Goal: Transaction & Acquisition: Book appointment/travel/reservation

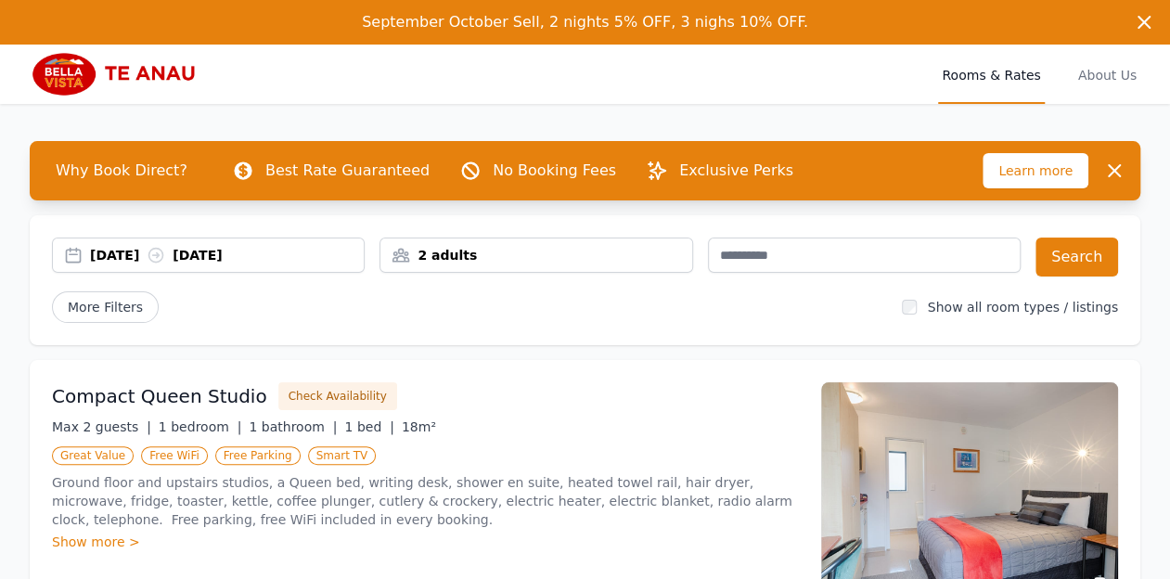
click at [120, 255] on div "[DATE] [DATE]" at bounding box center [227, 255] width 274 height 19
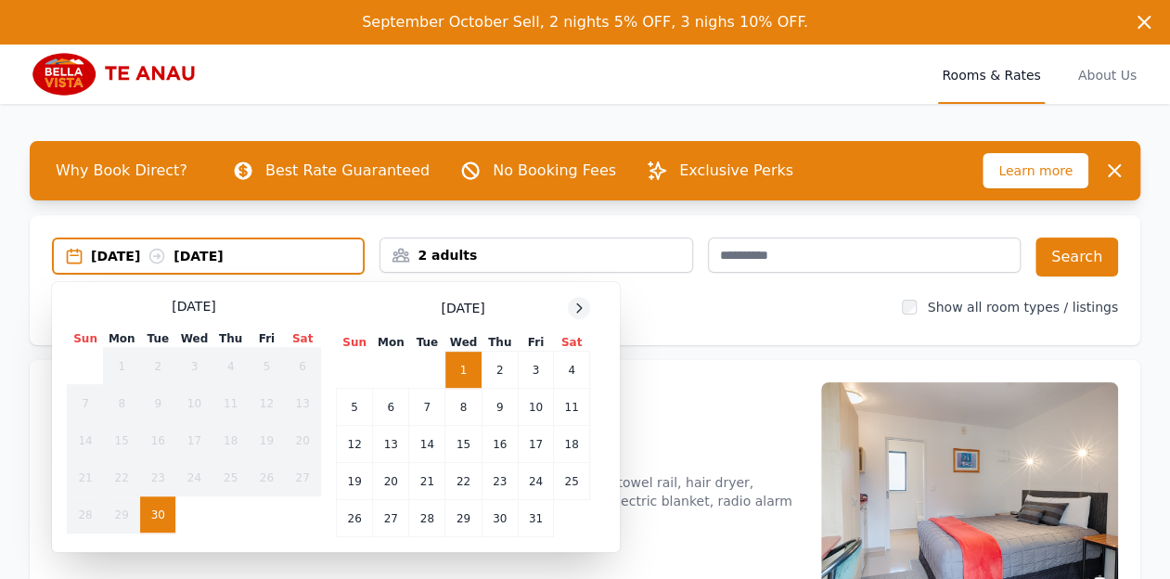
click at [579, 309] on icon at bounding box center [578, 308] width 15 height 15
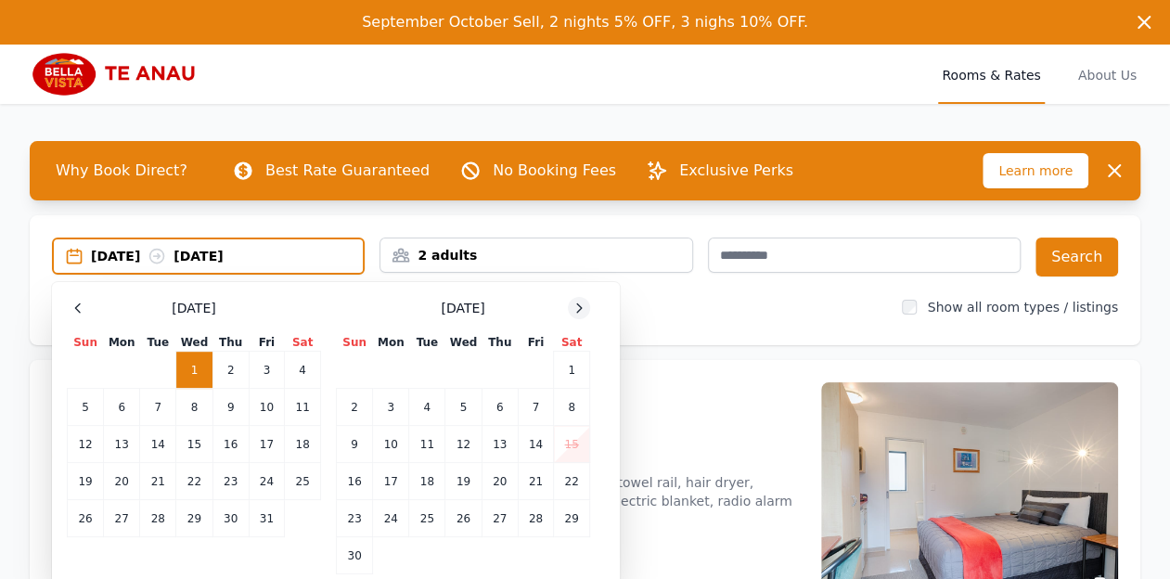
click at [579, 309] on icon at bounding box center [578, 308] width 15 height 15
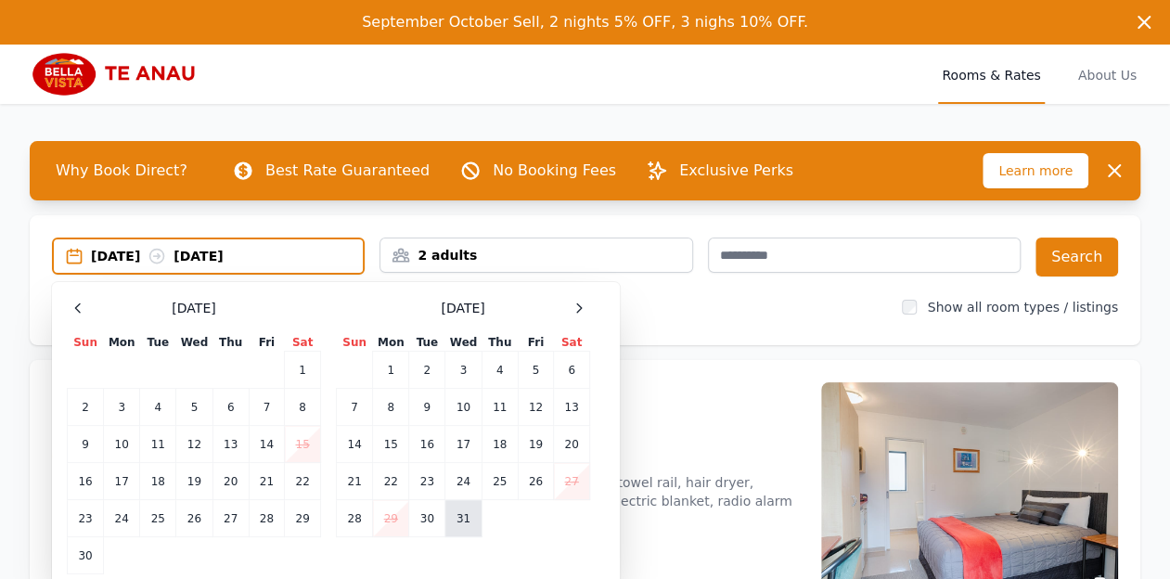
click at [466, 517] on td "31" at bounding box center [463, 518] width 36 height 37
click at [582, 308] on icon at bounding box center [578, 308] width 15 height 15
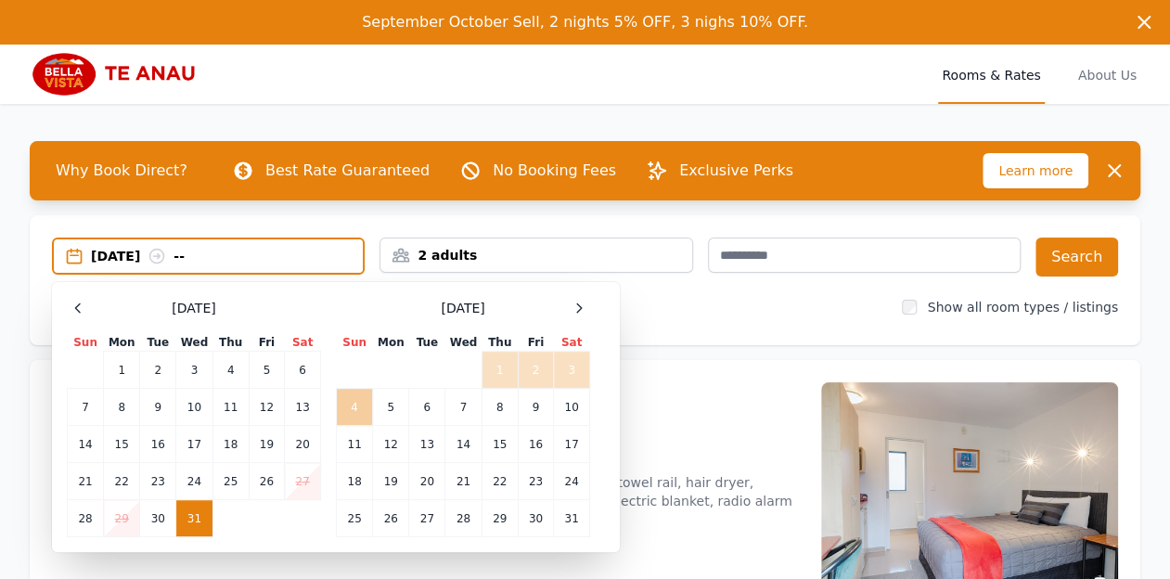
click at [354, 409] on td "4" at bounding box center [355, 407] width 36 height 37
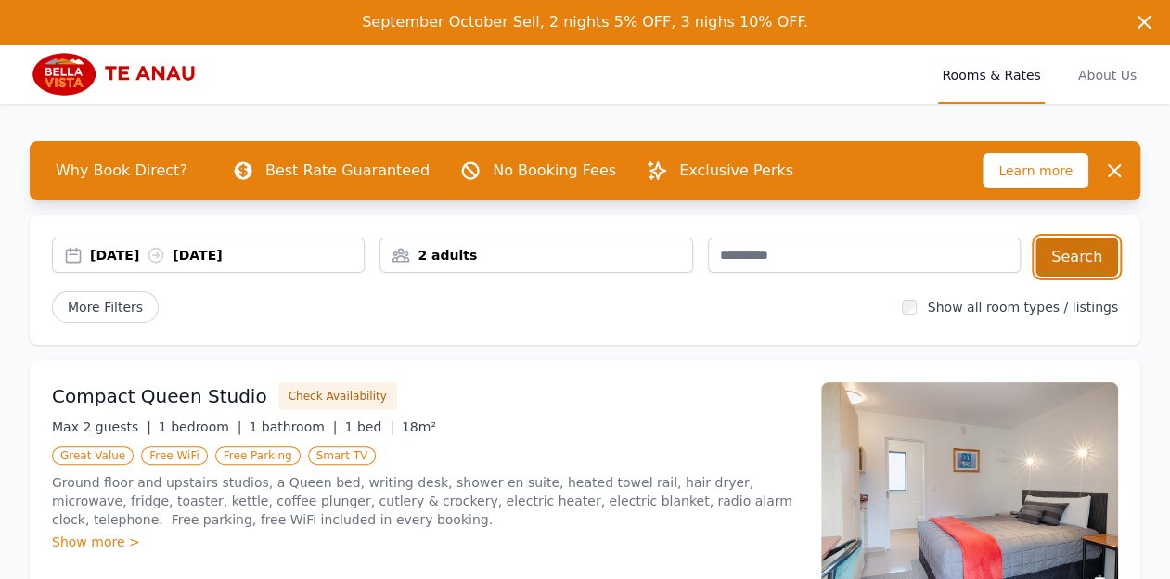
click at [1088, 260] on button "Search" at bounding box center [1076, 256] width 83 height 39
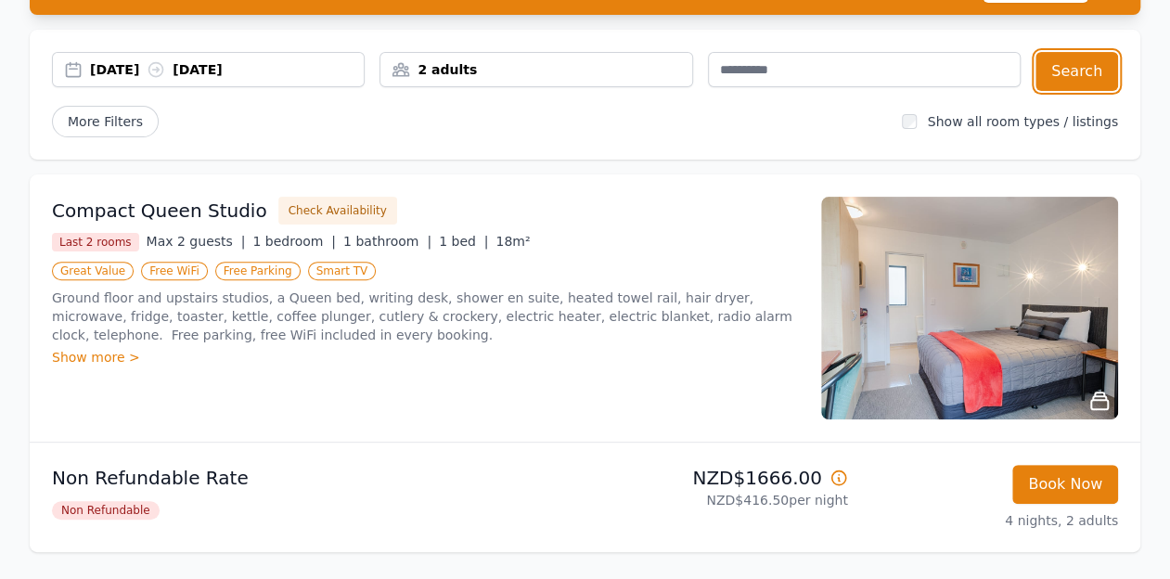
scroll to position [183, 0]
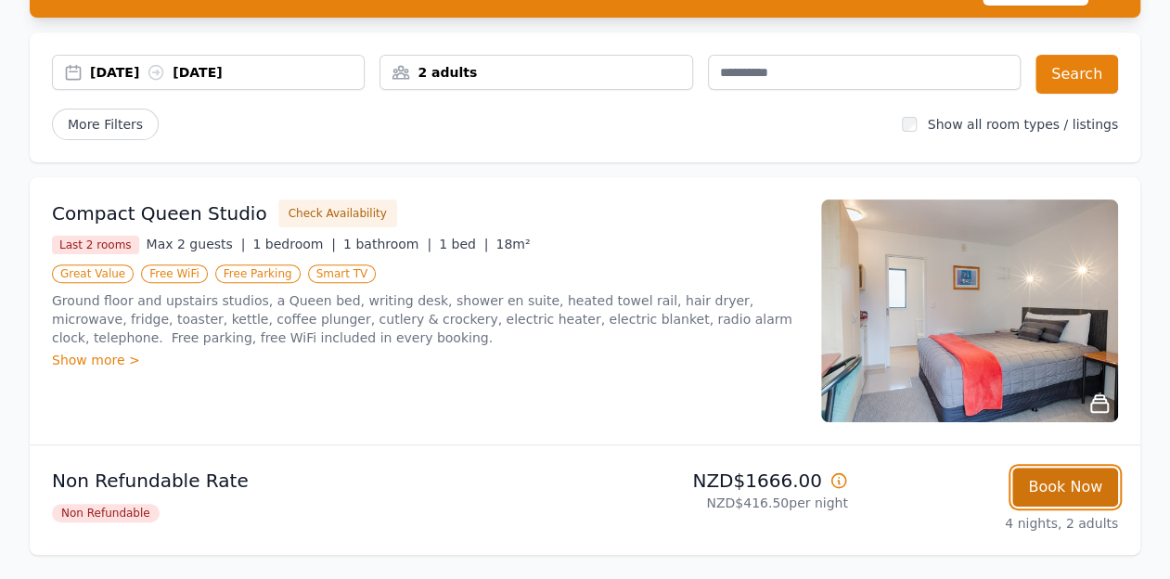
click at [1056, 481] on button "Book Now" at bounding box center [1065, 486] width 106 height 39
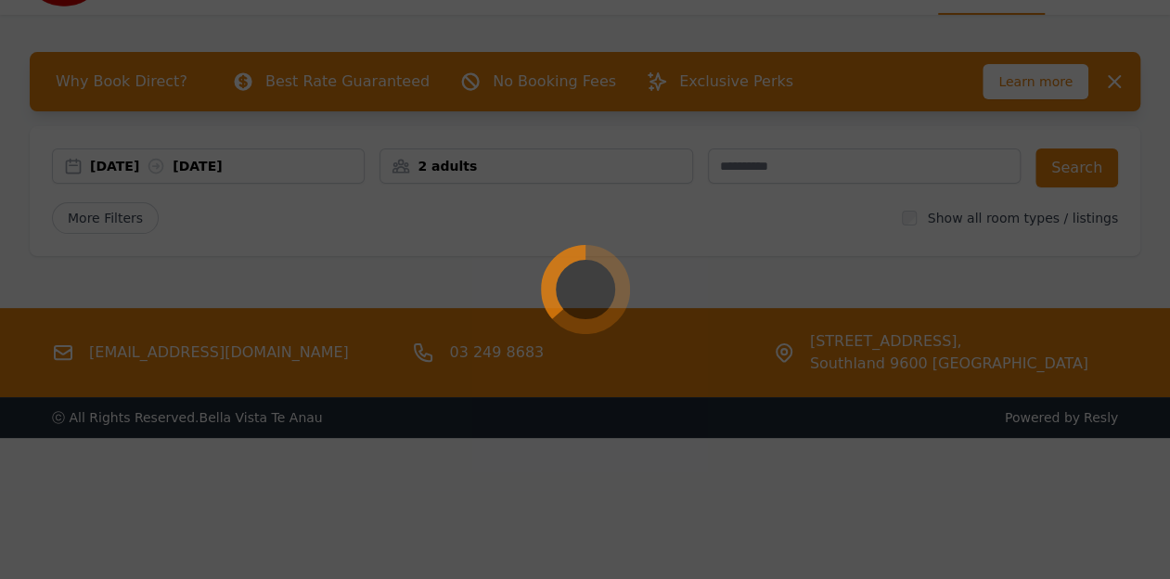
scroll to position [89, 0]
select select "**"
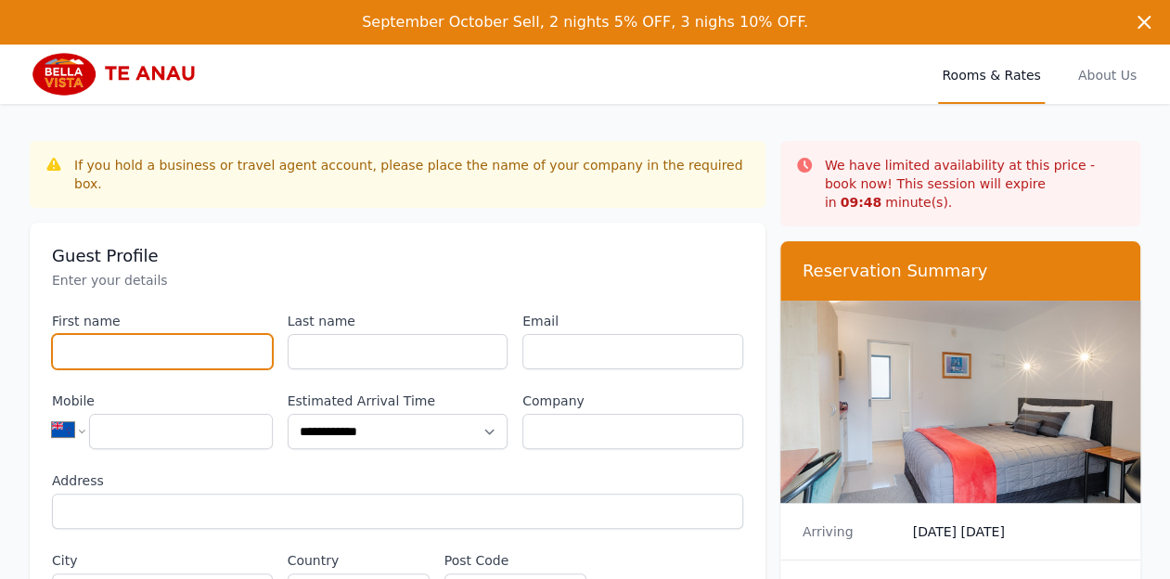
click at [106, 334] on input "First name" at bounding box center [162, 351] width 221 height 35
click at [1145, 18] on icon "button" at bounding box center [1144, 22] width 22 height 22
